Goal: Task Accomplishment & Management: Manage account settings

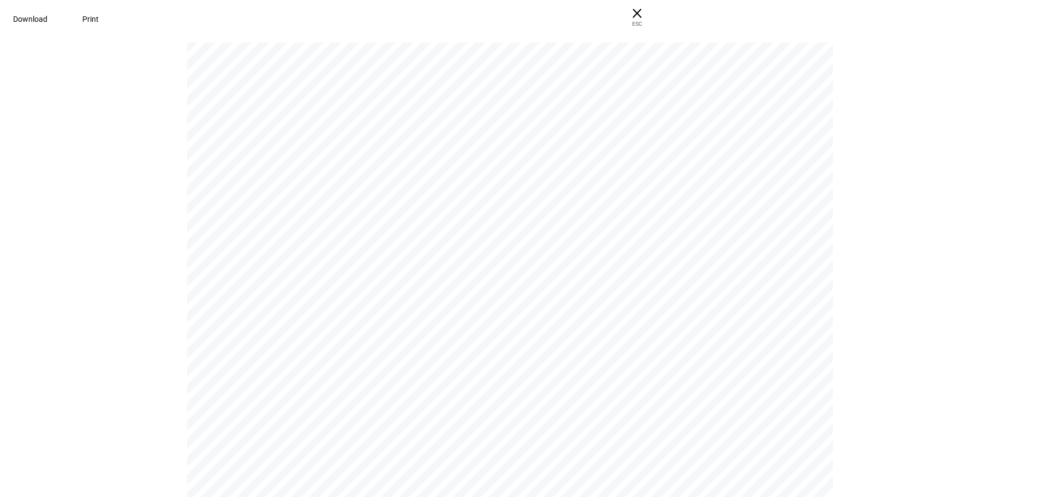
scroll to position [2672, 0]
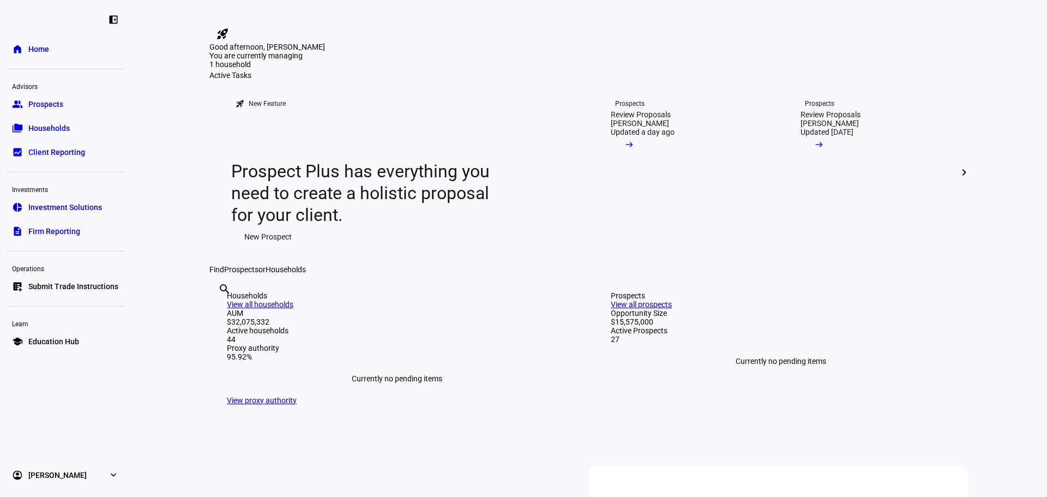
click at [67, 52] on link "home Home" at bounding box center [66, 49] width 118 height 22
click at [227, 334] on div "search clear" at bounding box center [217, 304] width 17 height 60
click at [220, 310] on input "text" at bounding box center [219, 303] width 2 height 13
type input "donovan"
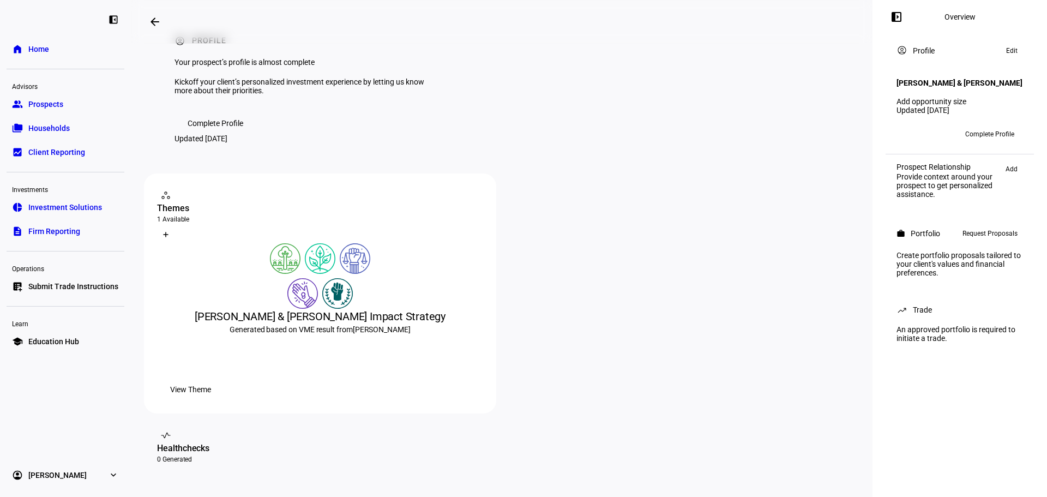
scroll to position [55, 0]
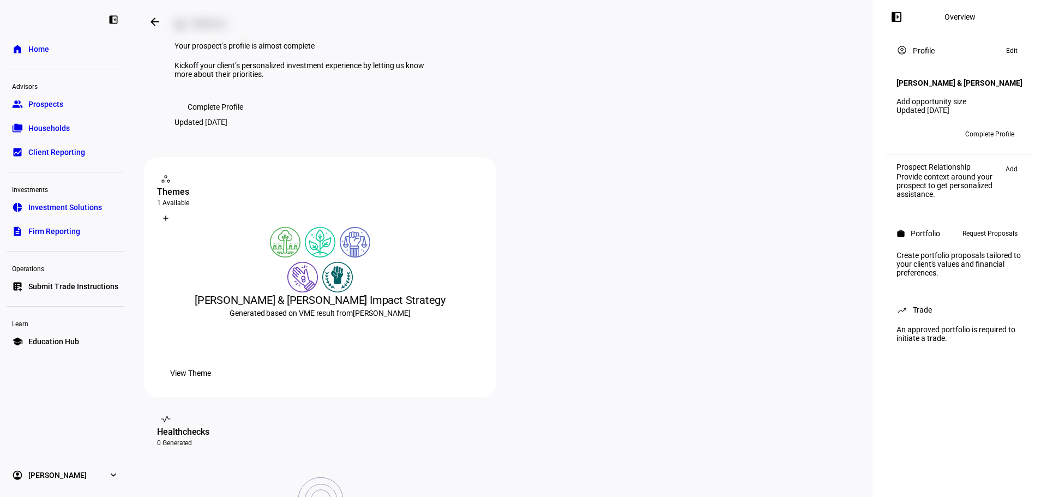
click at [993, 240] on span "Request Proposals" at bounding box center [990, 233] width 55 height 13
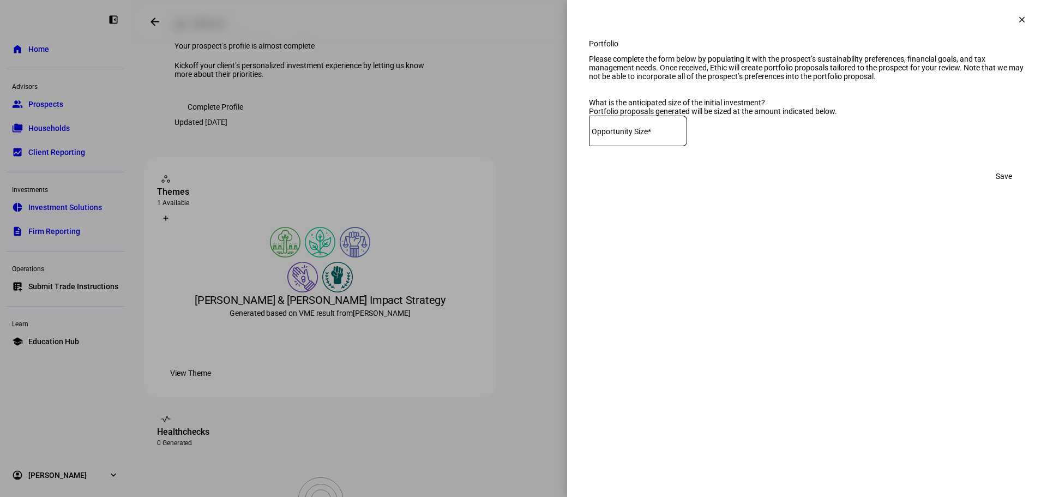
click at [687, 133] on input at bounding box center [638, 128] width 98 height 9
click at [566, 302] on div at bounding box center [523, 248] width 1047 height 497
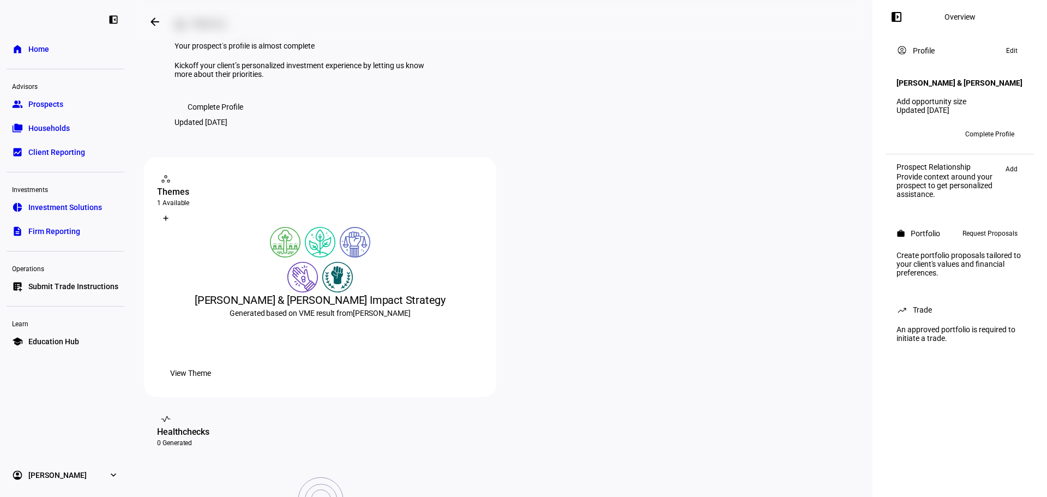
click at [211, 384] on span "View Theme" at bounding box center [190, 373] width 41 height 22
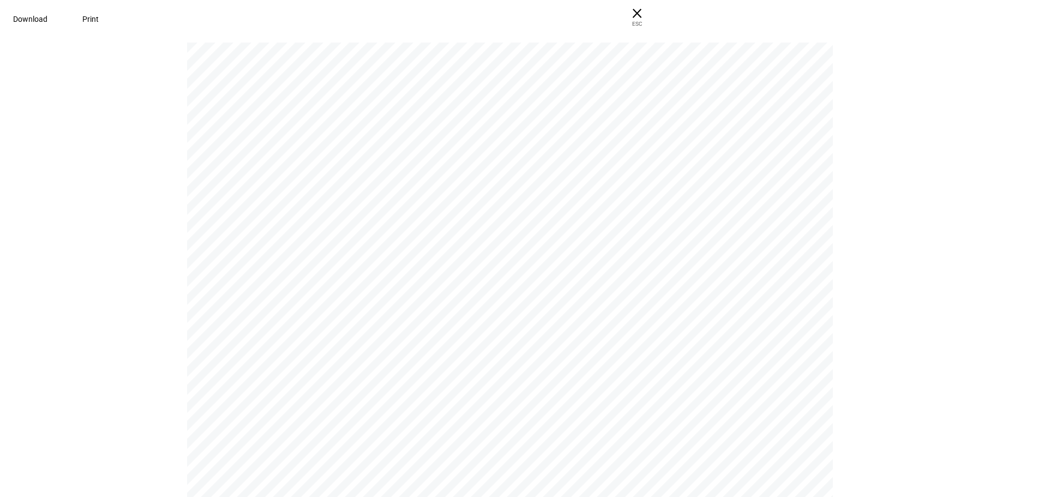
drag, startPoint x: 883, startPoint y: 274, endPoint x: 859, endPoint y: 86, distance: 189.7
click at [654, 10] on span "× ESC" at bounding box center [637, 17] width 35 height 35
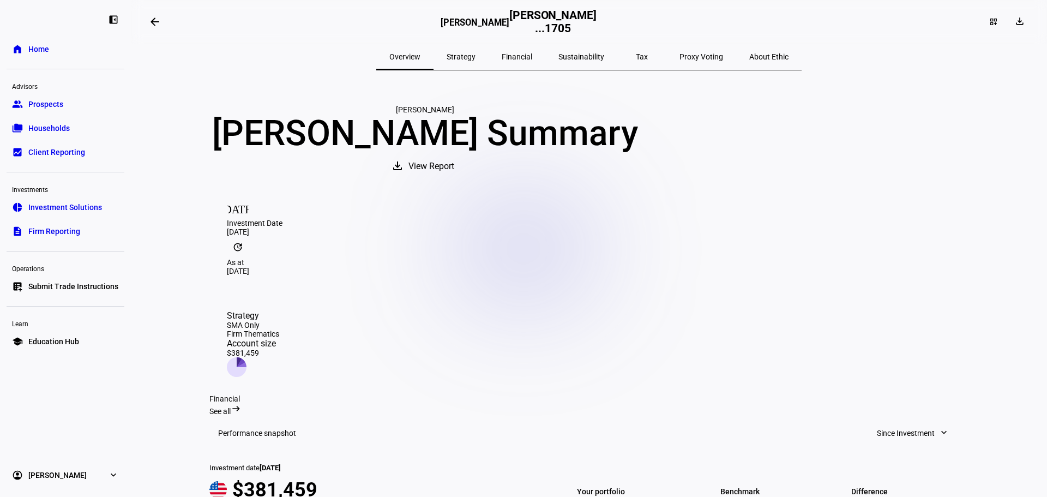
click at [454, 179] on span "View Report" at bounding box center [431, 166] width 46 height 26
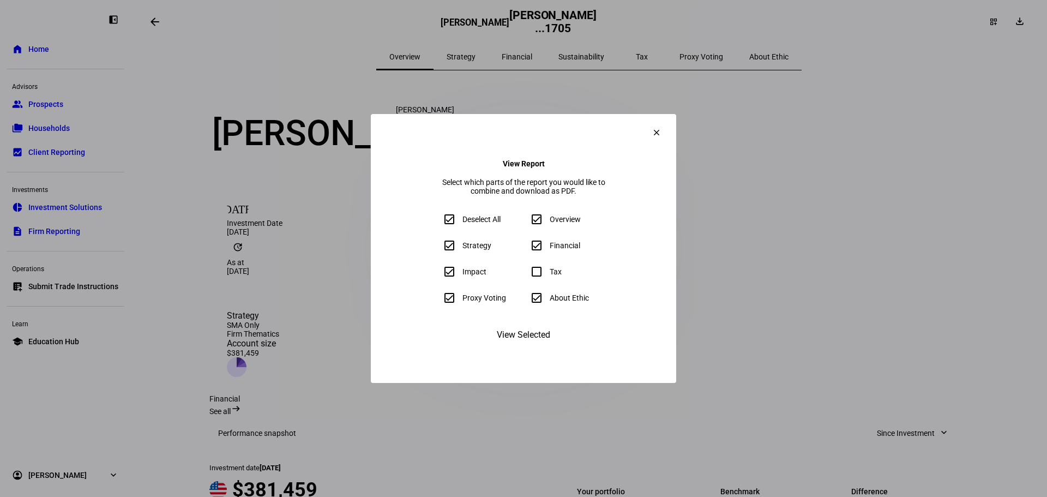
click at [662, 128] on mat-icon "clear" at bounding box center [657, 133] width 10 height 10
